Goal: Transaction & Acquisition: Purchase product/service

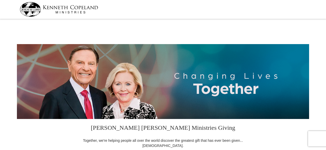
select select "OK"
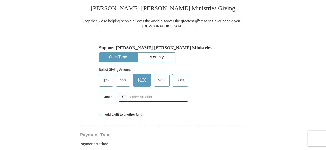
scroll to position [128, 0]
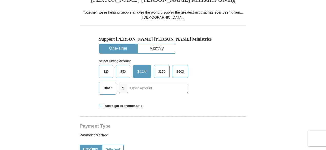
click at [123, 72] on span "$50" at bounding box center [123, 72] width 10 height 8
click at [0, 0] on input "$50" at bounding box center [0, 0] width 0 height 0
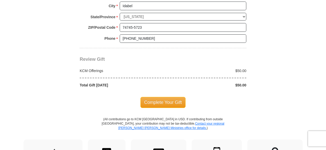
scroll to position [435, 0]
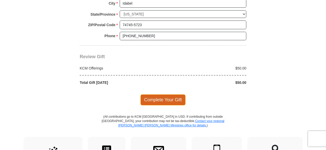
click at [167, 100] on span "Complete Your Gift" at bounding box center [162, 99] width 45 height 11
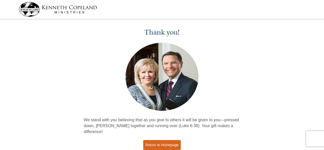
click at [163, 140] on link "Return to Homepage" at bounding box center [162, 145] width 38 height 10
